Goal: Task Accomplishment & Management: Manage account settings

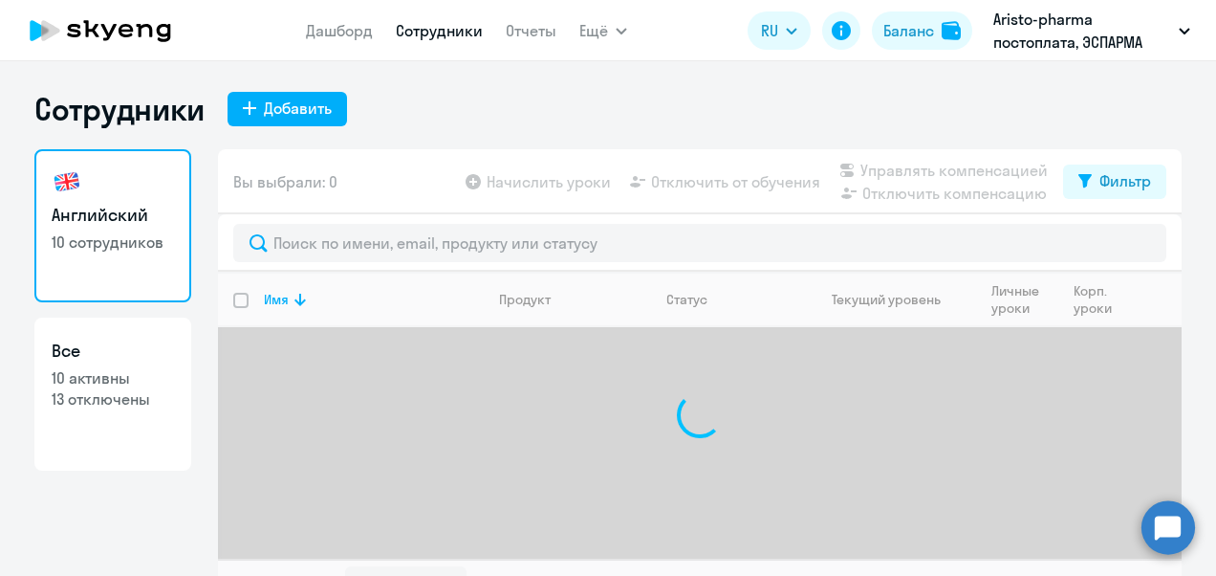
select select "30"
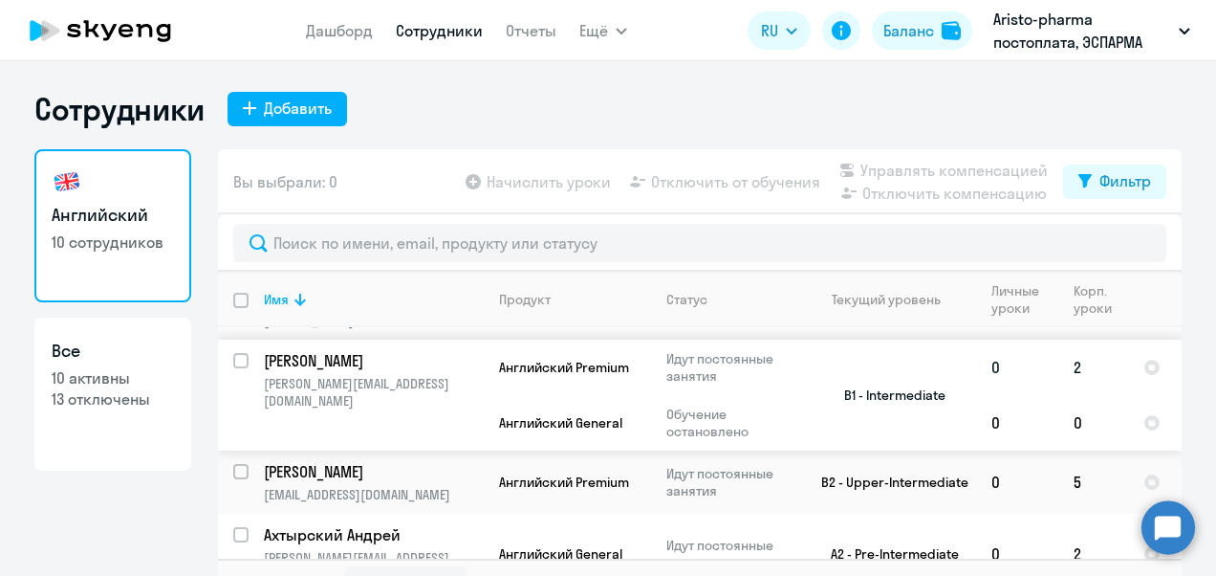
scroll to position [501, 0]
click at [233, 463] on input "select row 13602070" at bounding box center [252, 482] width 38 height 38
checkbox input "true"
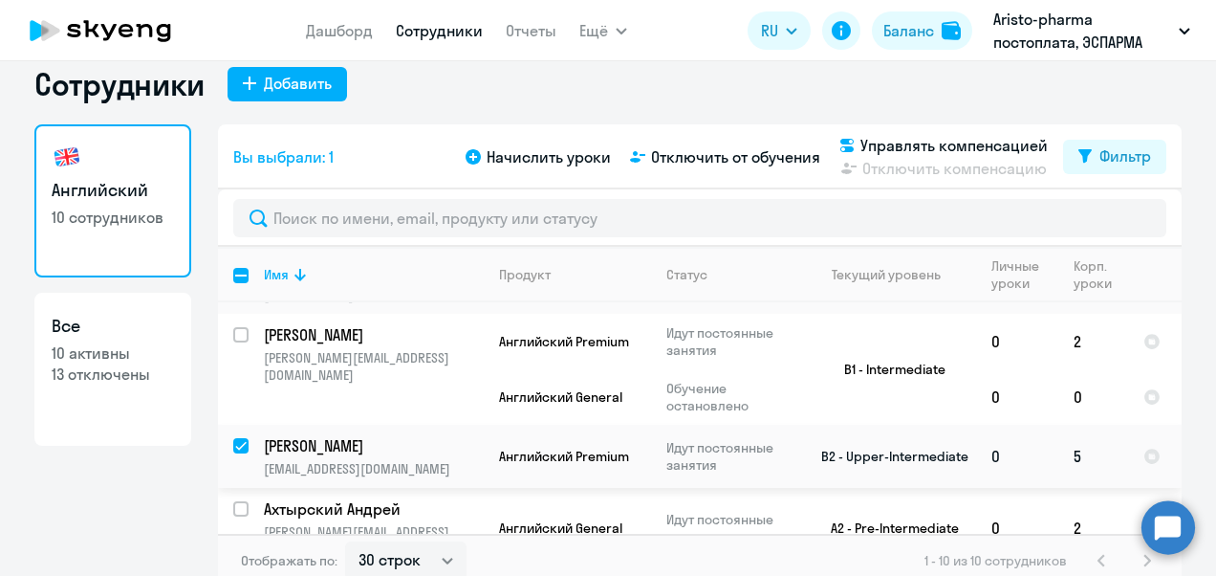
scroll to position [36, 0]
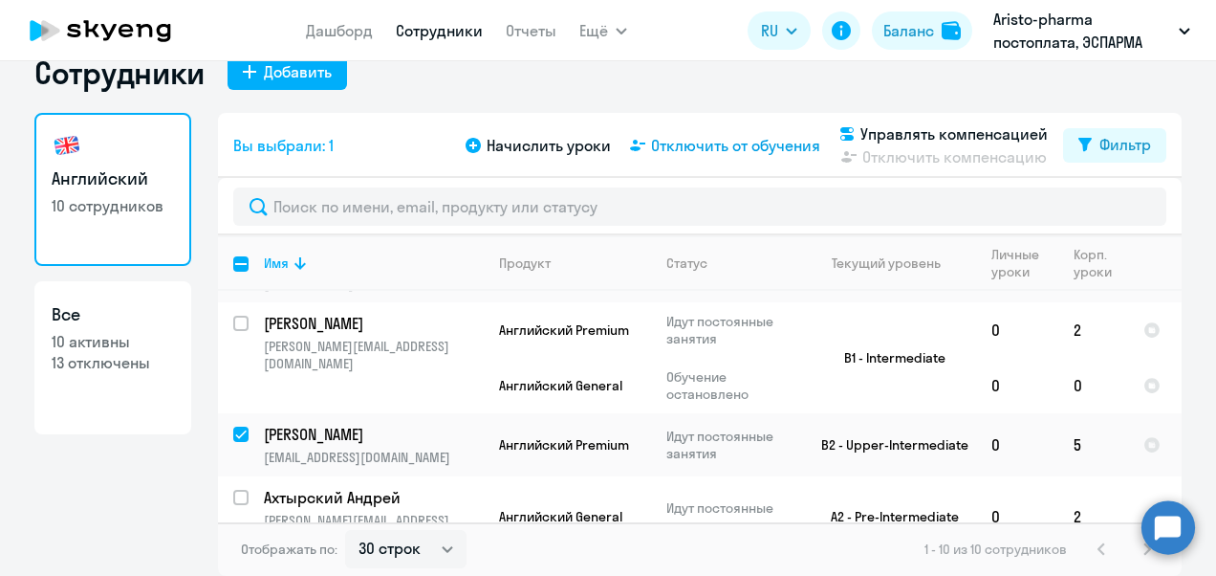
click at [732, 144] on span "Отключить от обучения" at bounding box center [735, 145] width 169 height 23
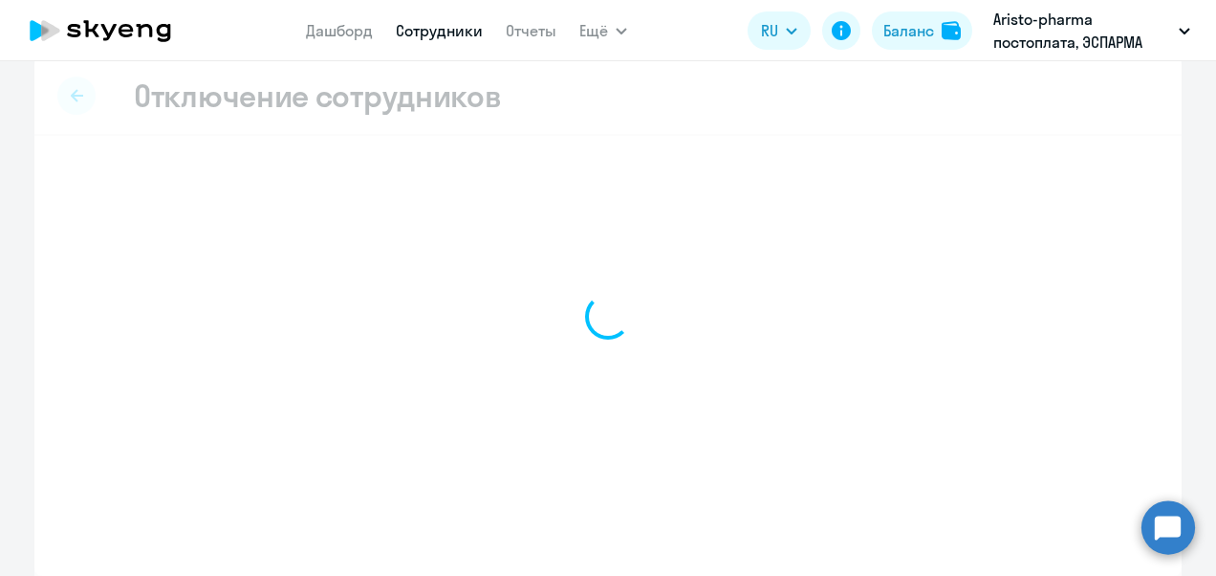
scroll to position [19, 0]
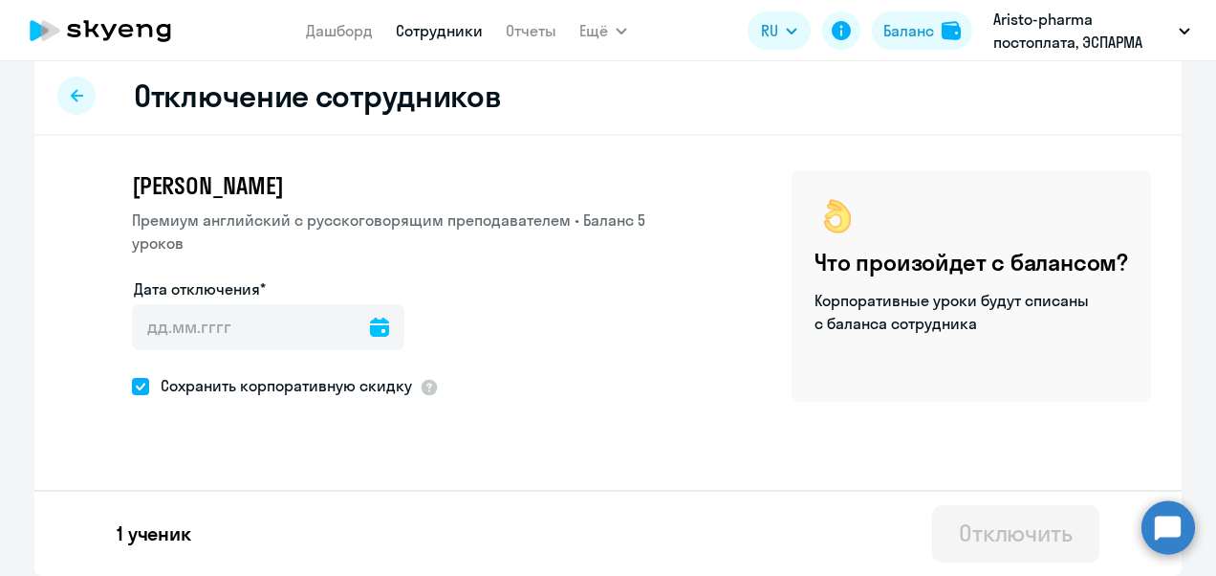
click at [370, 317] on icon at bounding box center [379, 326] width 19 height 19
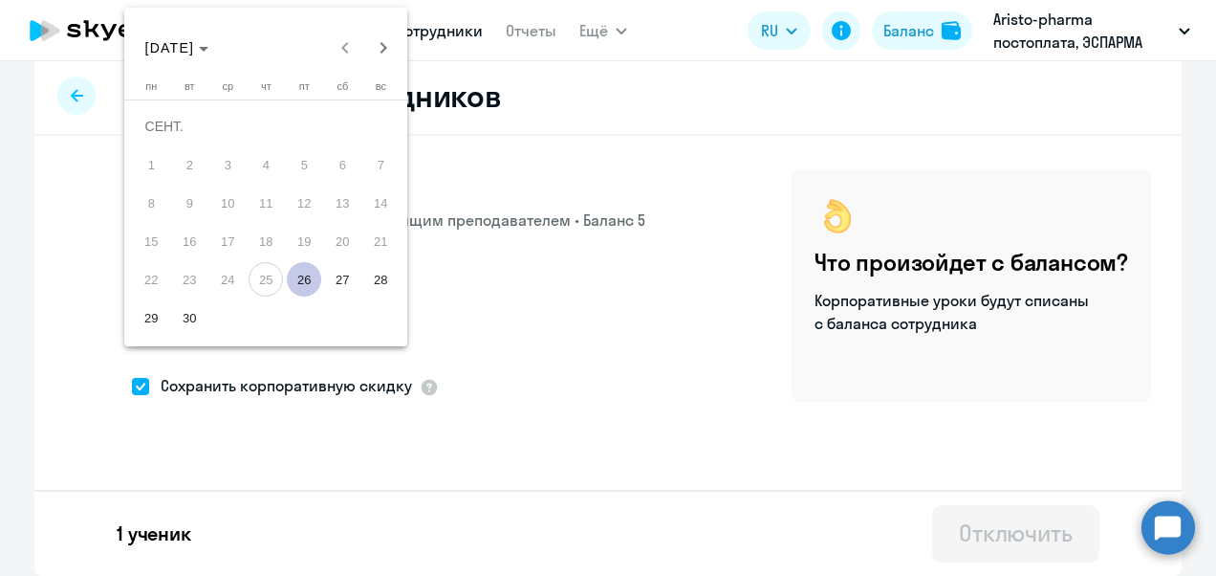
click at [150, 314] on span "29" at bounding box center [151, 317] width 34 height 34
type input "[DATE]"
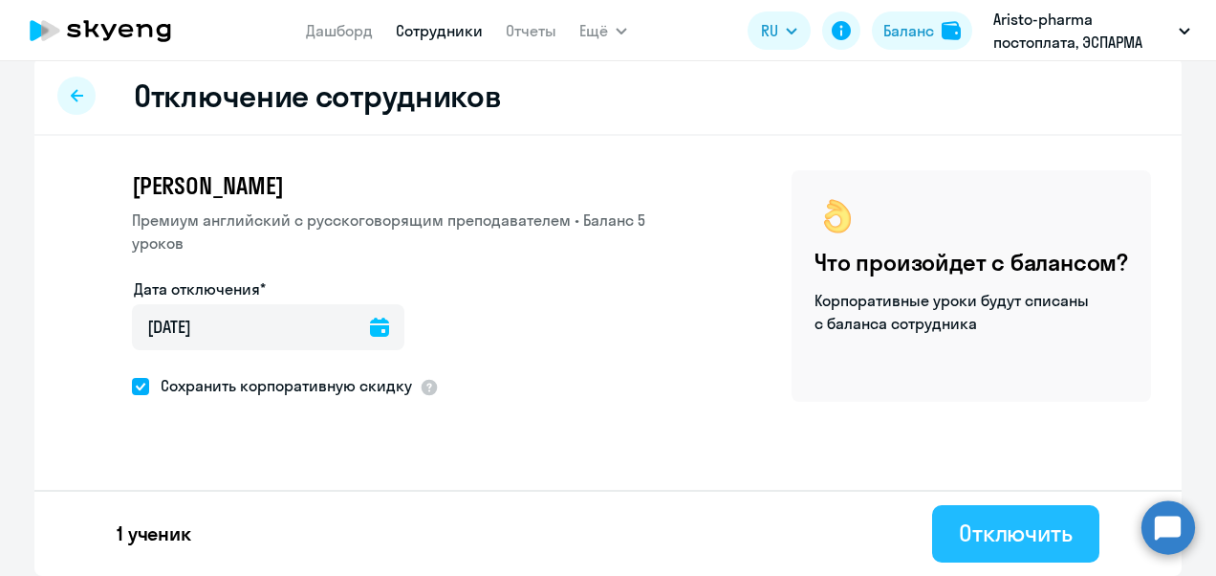
click at [1010, 523] on div "Отключить" at bounding box center [1016, 532] width 114 height 31
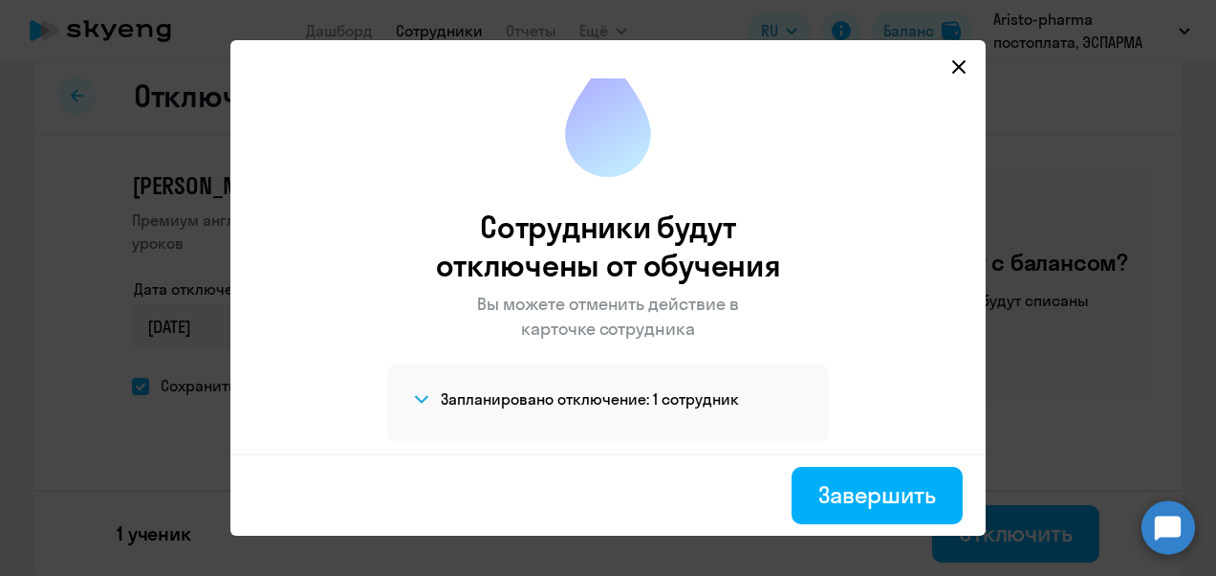
scroll to position [34, 0]
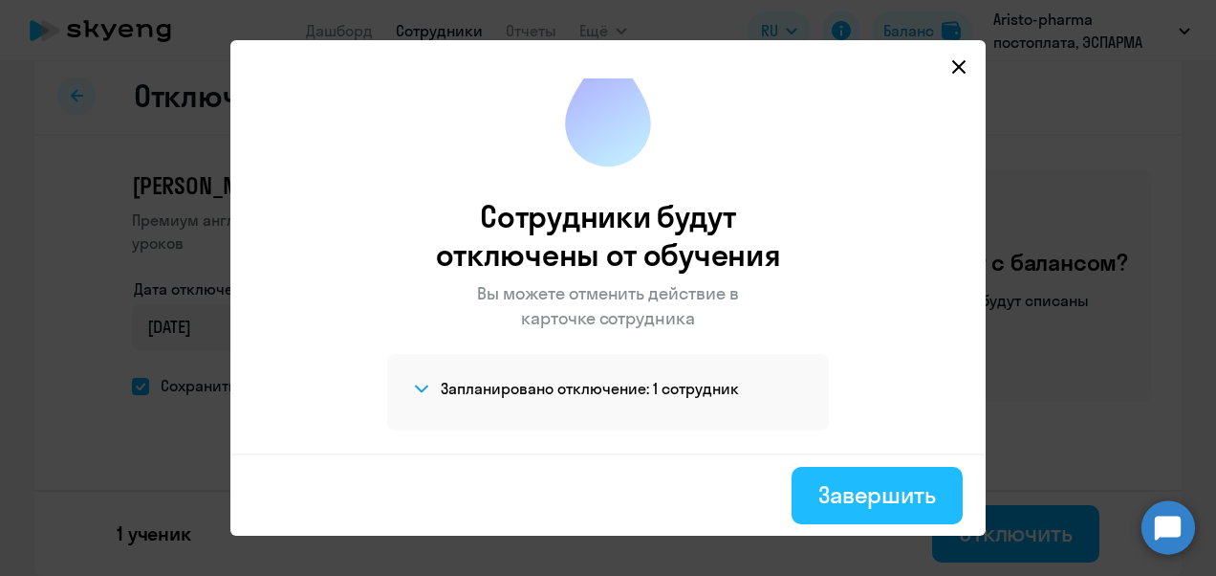
click at [898, 482] on div "Завершить" at bounding box center [877, 494] width 118 height 31
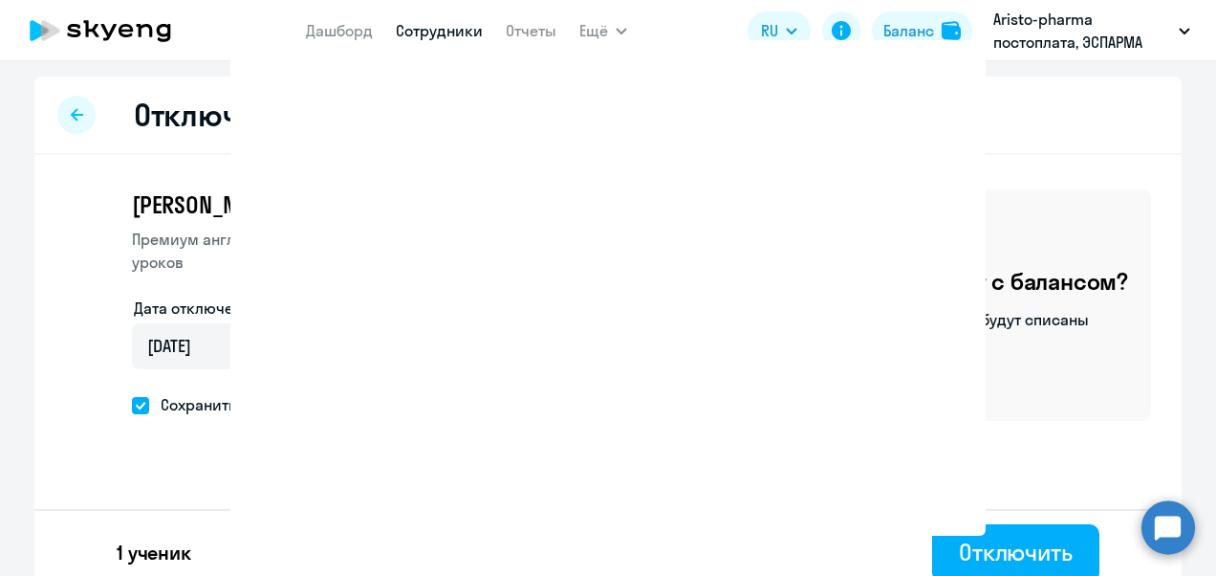
select select "30"
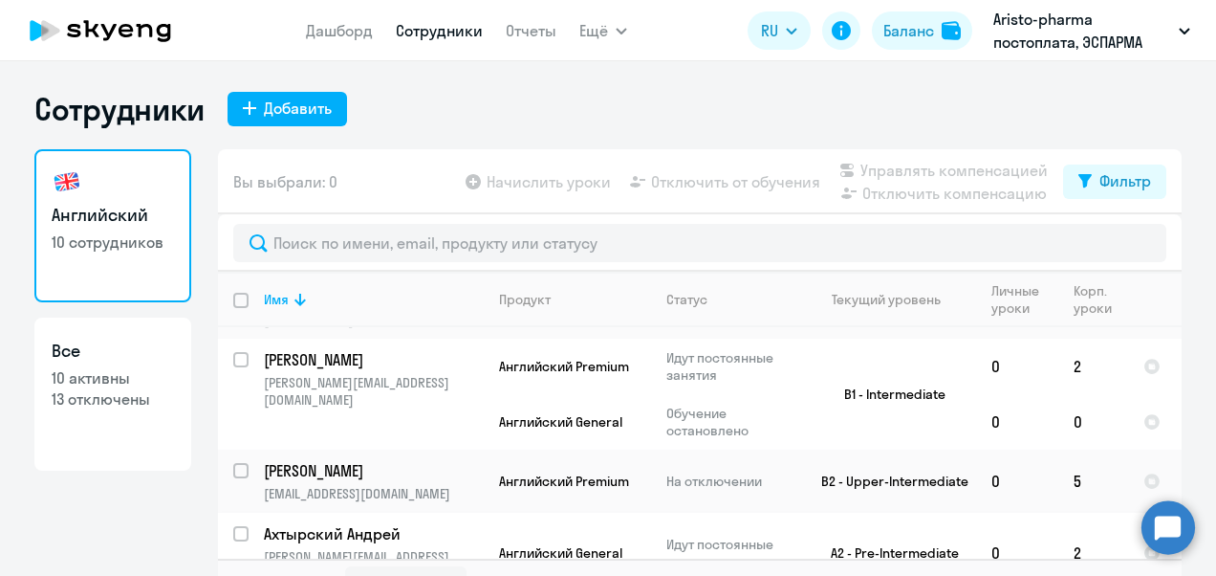
scroll to position [36, 0]
